Goal: Transaction & Acquisition: Purchase product/service

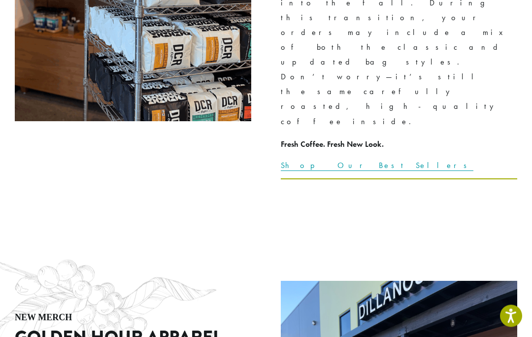
scroll to position [1452, 0]
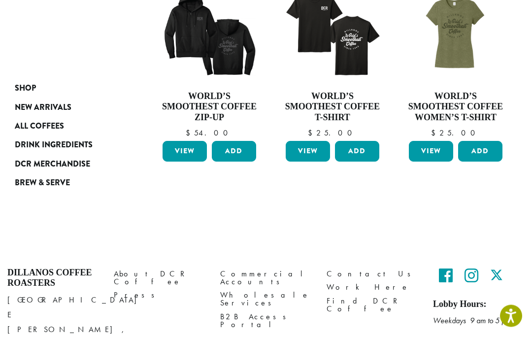
scroll to position [786, 0]
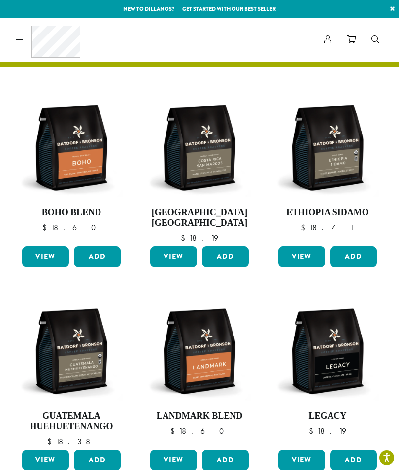
click at [72, 158] on img at bounding box center [71, 147] width 103 height 103
click at [38, 257] on link "View" at bounding box center [45, 256] width 47 height 21
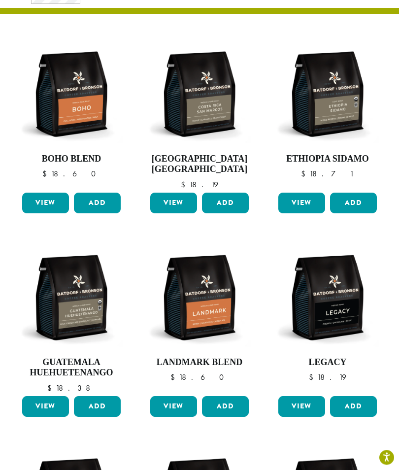
scroll to position [73, 0]
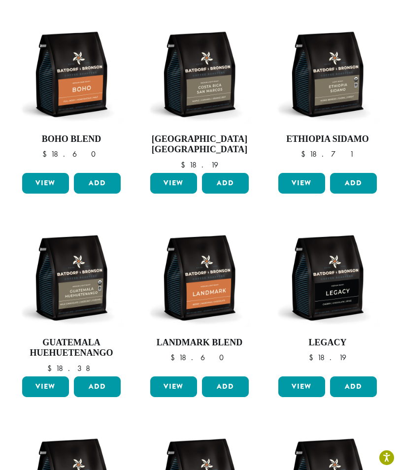
click at [212, 291] on img at bounding box center [199, 277] width 103 height 103
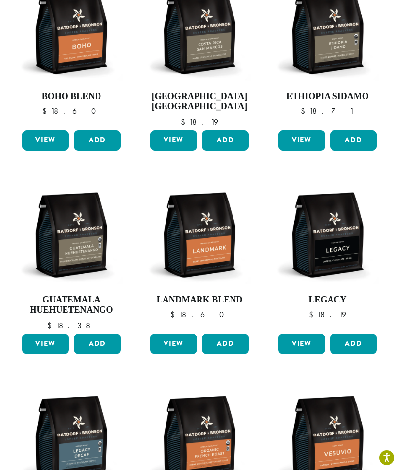
click at [347, 231] on img at bounding box center [327, 234] width 103 height 103
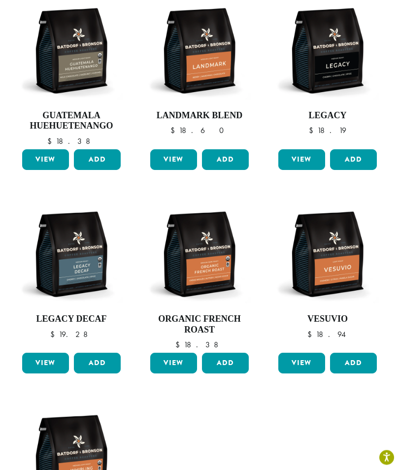
scroll to position [301, 0]
click at [341, 252] on img at bounding box center [327, 254] width 103 height 103
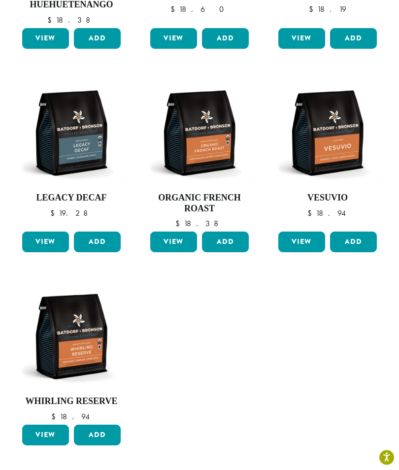
scroll to position [422, 0]
click at [80, 340] on img at bounding box center [71, 336] width 103 height 103
